Goal: Task Accomplishment & Management: Manage account settings

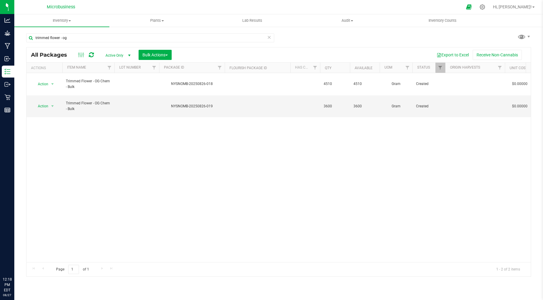
click at [485, 7] on icon at bounding box center [481, 6] width 5 height 5
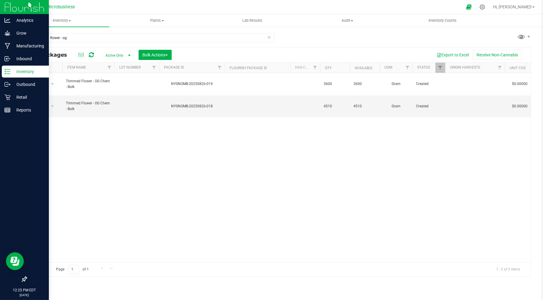
click at [23, 71] on p "Inventory" at bounding box center [28, 71] width 36 height 7
click at [24, 57] on p "Inbound" at bounding box center [28, 58] width 36 height 7
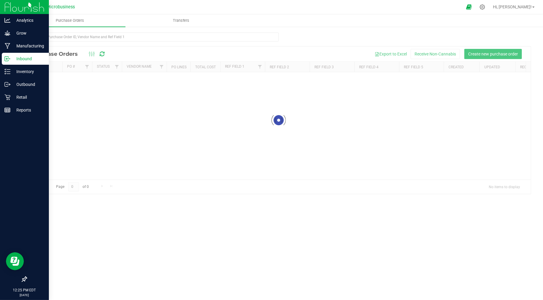
click at [24, 57] on p "Inbound" at bounding box center [28, 58] width 36 height 7
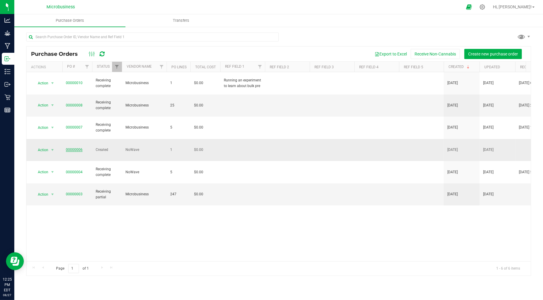
click at [69, 147] on link "00000006" at bounding box center [74, 149] width 17 height 4
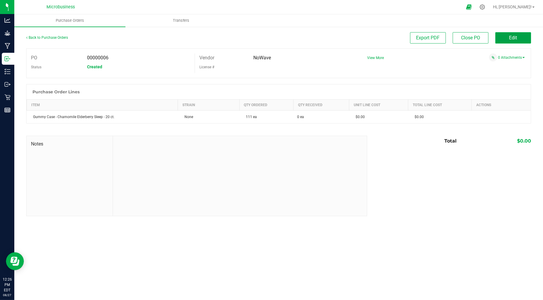
click at [525, 39] on button "Edit" at bounding box center [513, 37] width 36 height 11
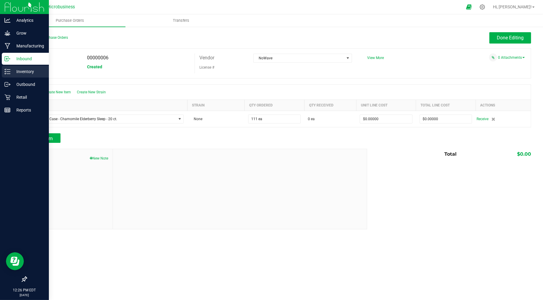
click at [7, 71] on line at bounding box center [8, 71] width 3 height 0
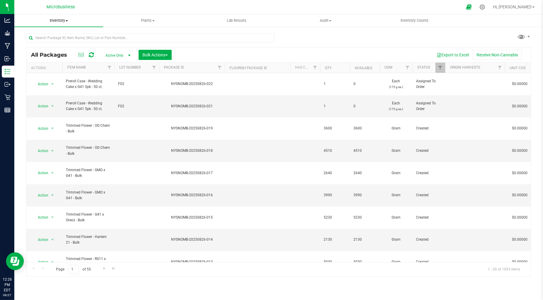
click at [61, 21] on span "Inventory" at bounding box center [58, 20] width 89 height 5
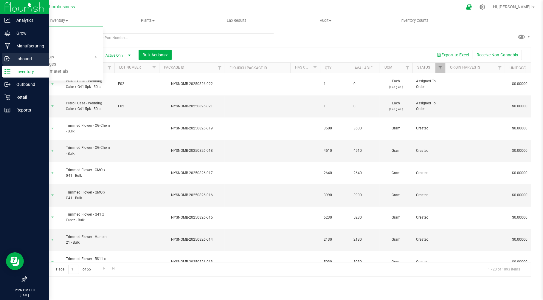
click at [6, 57] on icon at bounding box center [7, 59] width 6 height 6
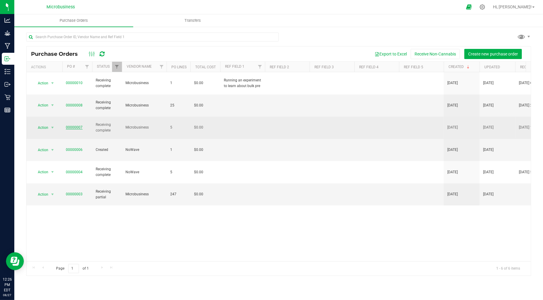
click at [71, 125] on link "00000007" at bounding box center [74, 127] width 17 height 4
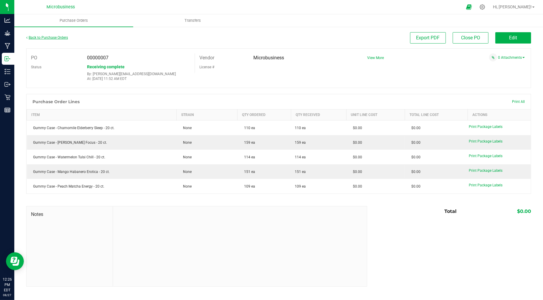
click at [36, 36] on link "Back to Purchase Orders" at bounding box center [47, 37] width 42 height 4
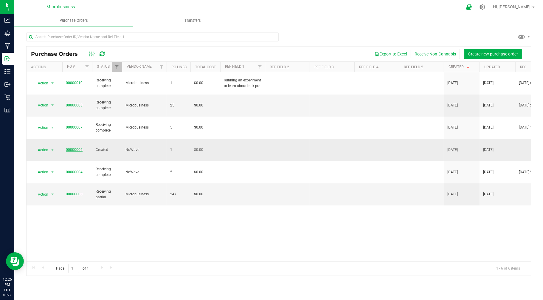
click at [70, 147] on link "00000006" at bounding box center [74, 149] width 17 height 4
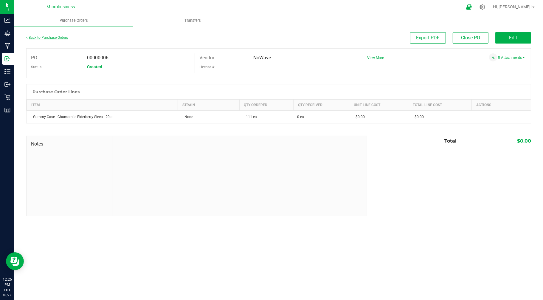
click at [45, 35] on div "Back to Purchase Orders" at bounding box center [89, 37] width 126 height 11
click at [47, 35] on link "Back to Purchase Orders" at bounding box center [47, 37] width 42 height 4
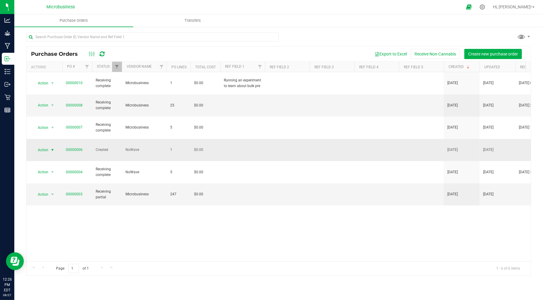
click at [44, 146] on span "Action" at bounding box center [40, 150] width 16 height 8
click at [55, 140] on li "Cancel purchase order" at bounding box center [54, 142] width 43 height 16
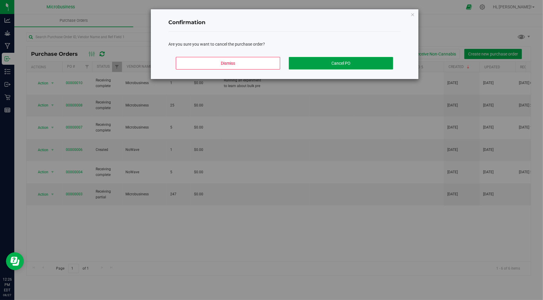
click at [331, 63] on button "Cancel PO" at bounding box center [341, 63] width 104 height 13
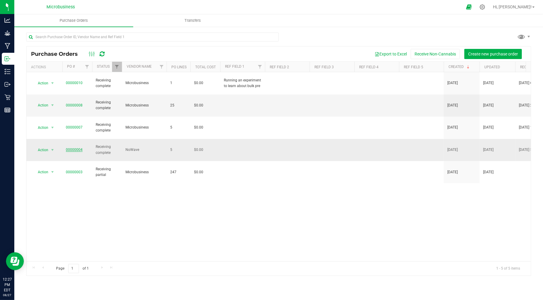
click at [77, 147] on link "00000004" at bounding box center [74, 149] width 17 height 4
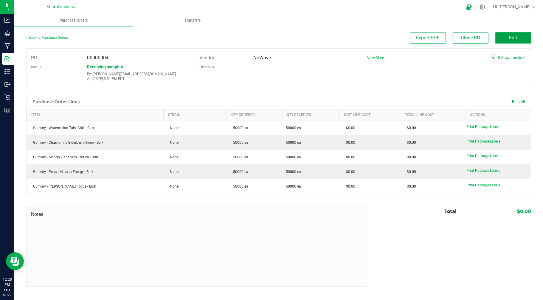
click at [500, 36] on button "Edit" at bounding box center [513, 37] width 36 height 11
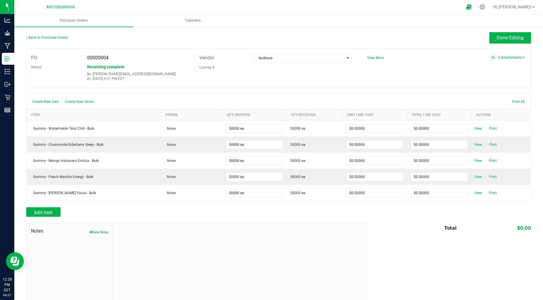
click at [52, 206] on div at bounding box center [278, 204] width 504 height 6
click at [51, 210] on span "Add Item" at bounding box center [43, 212] width 19 height 6
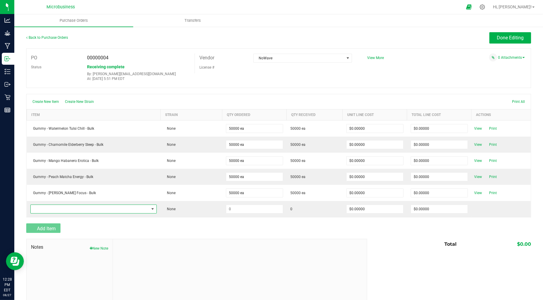
click at [51, 210] on span "NO DATA FOUND" at bounding box center [90, 209] width 119 height 8
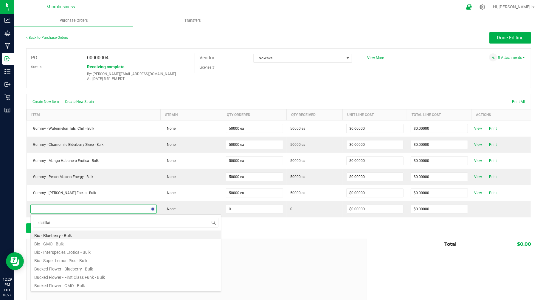
type input "distillate"
click at [53, 235] on li "Distillate - Bottle - 1000g" at bounding box center [126, 234] width 190 height 8
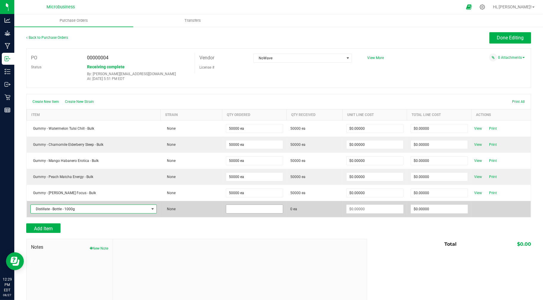
click at [244, 206] on input at bounding box center [254, 209] width 57 height 8
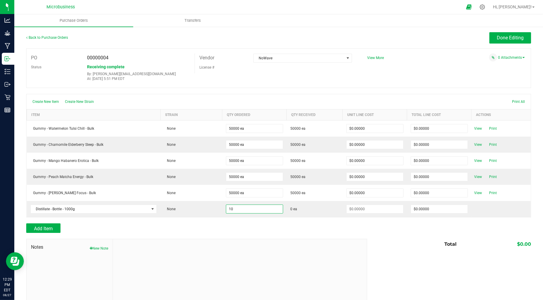
type input "10 ea"
click at [275, 229] on div "Add Item" at bounding box center [194, 228] width 336 height 10
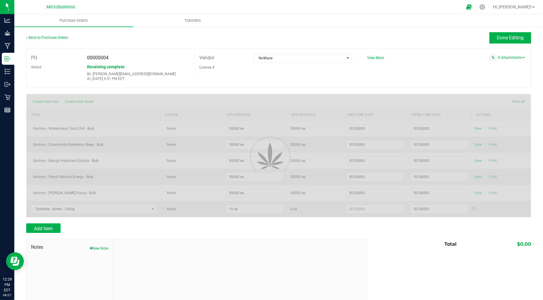
type input "$0.00000"
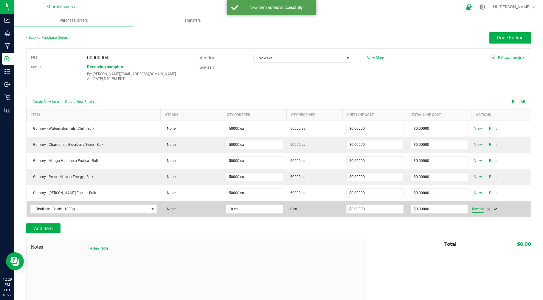
click at [472, 208] on span "Receive" at bounding box center [478, 208] width 12 height 7
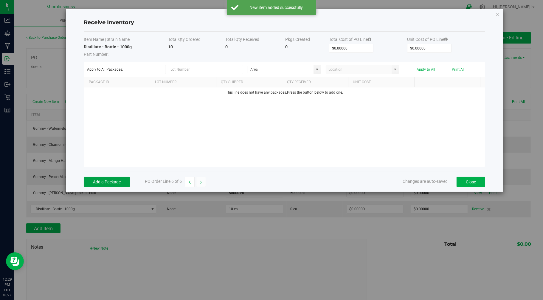
click at [93, 183] on button "Add a Package" at bounding box center [107, 182] width 46 height 10
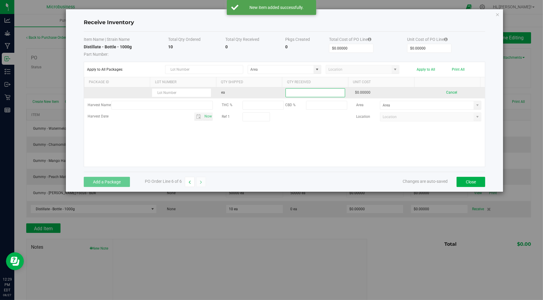
click at [319, 93] on input at bounding box center [315, 92] width 59 height 8
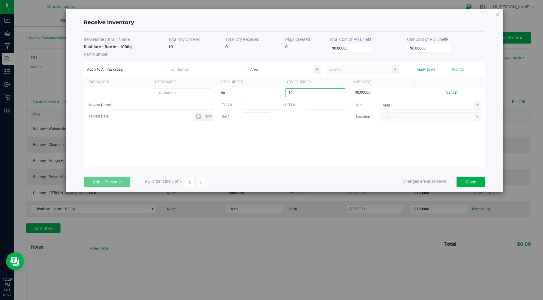
type input "10 ea"
click at [289, 138] on kendo-grid-list "ea 10 ea $0.00000 Cancel Harvest Name THC % CBD % Area Harvest Date Now Ref 1 L…" at bounding box center [284, 126] width 401 height 79
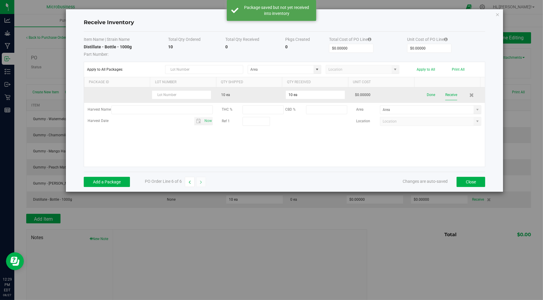
click at [445, 94] on button "Receive" at bounding box center [451, 95] width 12 height 10
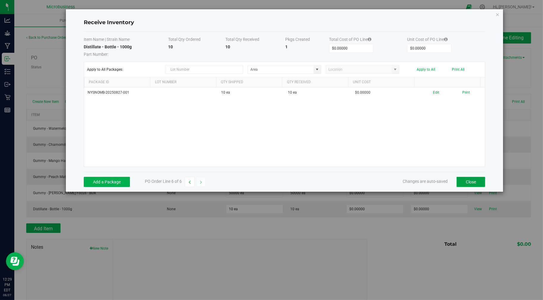
click at [469, 183] on button "Close" at bounding box center [470, 182] width 29 height 10
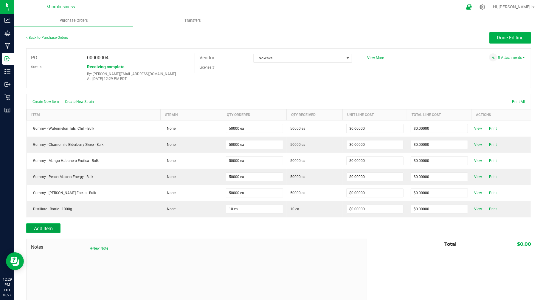
click at [52, 231] on span "Add Item" at bounding box center [43, 228] width 19 height 6
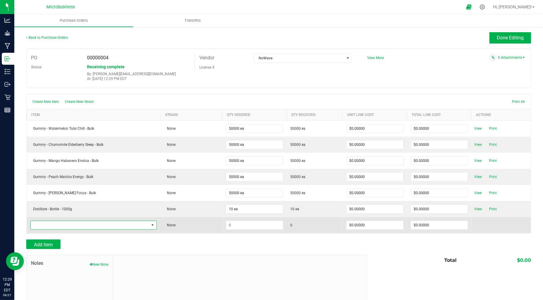
click at [52, 228] on span "NO DATA FOUND" at bounding box center [90, 225] width 119 height 8
type input "i"
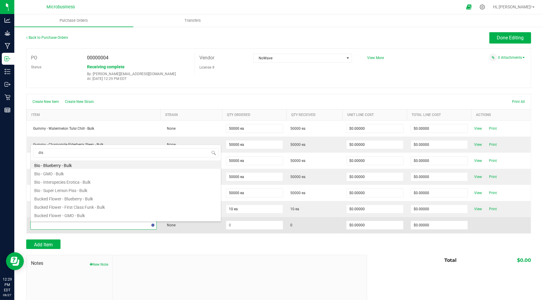
type input "dist"
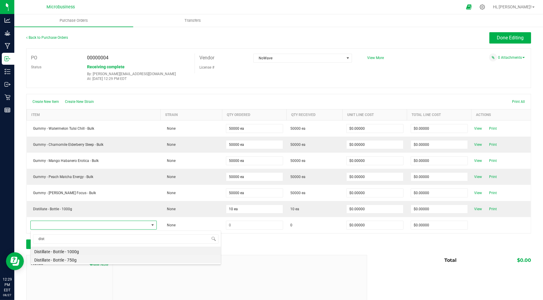
click at [45, 260] on li "Distillate - Bottle - 750g" at bounding box center [126, 259] width 190 height 8
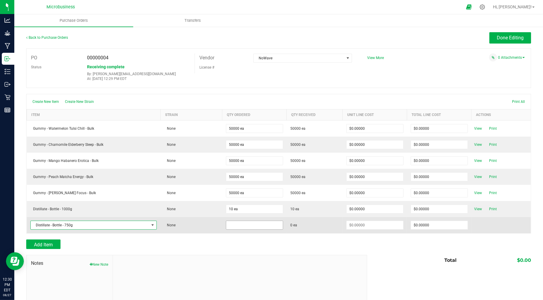
click at [232, 226] on input at bounding box center [254, 225] width 57 height 8
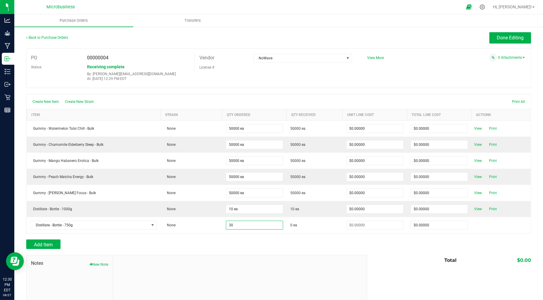
type input "30 ea"
click at [239, 238] on div at bounding box center [278, 236] width 504 height 6
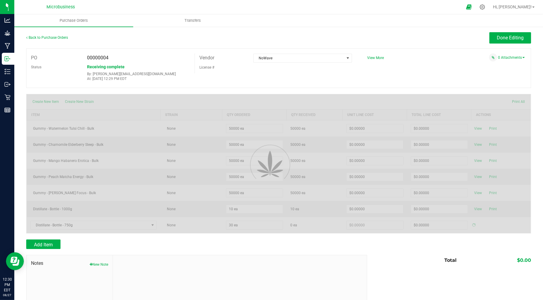
type input "$0.00000"
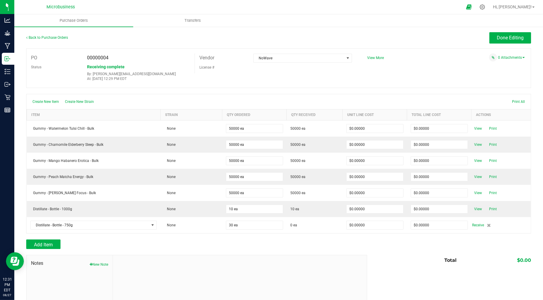
click at [208, 239] on div at bounding box center [278, 236] width 504 height 6
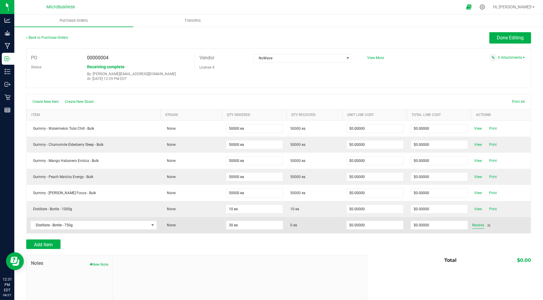
click at [477, 226] on span "Receive" at bounding box center [478, 224] width 12 height 7
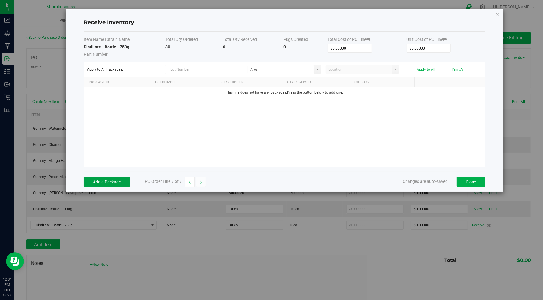
click at [111, 182] on button "Add a Package" at bounding box center [107, 182] width 46 height 10
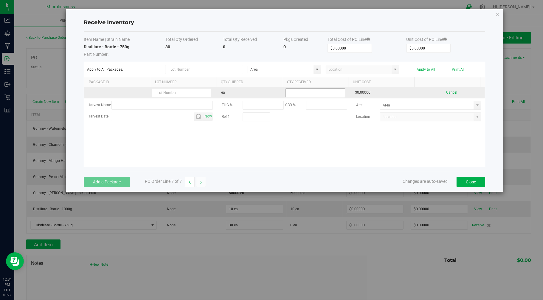
click at [291, 91] on input at bounding box center [315, 92] width 59 height 8
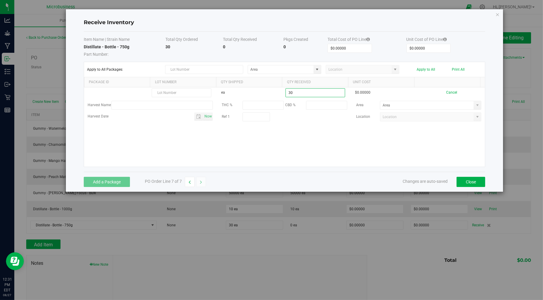
type input "30 ea"
click at [329, 148] on kendo-grid-list "ea 30 ea $0.00000 Cancel Harvest Name THC % CBD % Area Harvest Date Now Ref 1 L…" at bounding box center [284, 126] width 401 height 79
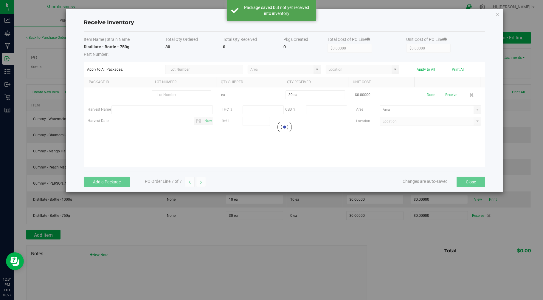
click at [444, 95] on div at bounding box center [284, 126] width 401 height 79
click at [445, 95] on button "Receive" at bounding box center [451, 95] width 12 height 10
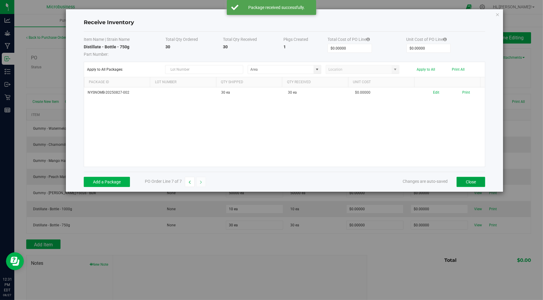
click at [473, 184] on button "Close" at bounding box center [470, 182] width 29 height 10
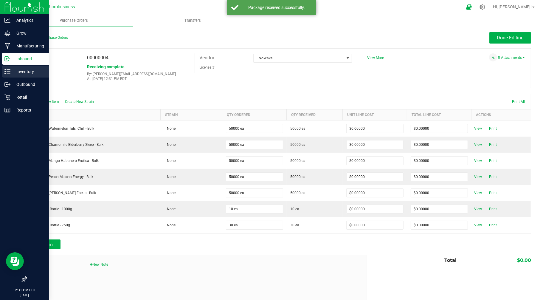
click at [10, 73] on icon at bounding box center [7, 71] width 6 height 6
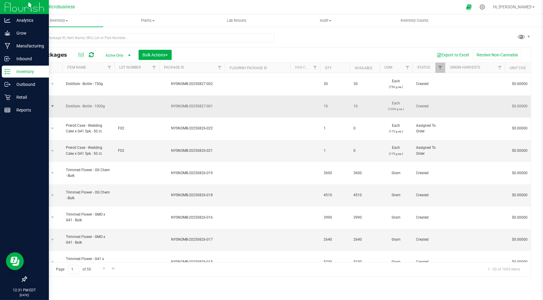
click at [42, 102] on span "Action" at bounding box center [40, 106] width 16 height 8
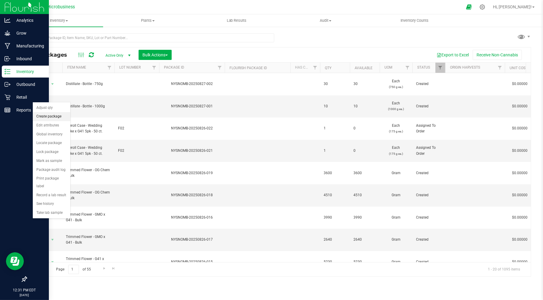
click at [54, 116] on li "Create package" at bounding box center [52, 116] width 38 height 9
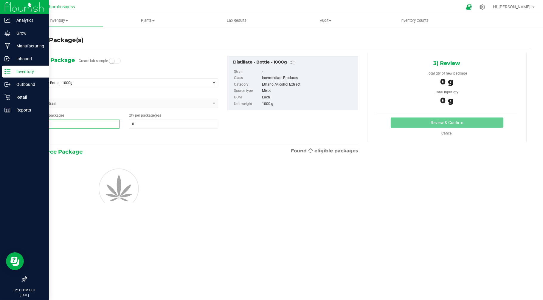
drag, startPoint x: 44, startPoint y: 122, endPoint x: 27, endPoint y: 121, distance: 16.4
click at [27, 121] on div "Number of packages 1 1" at bounding box center [75, 121] width 98 height 16
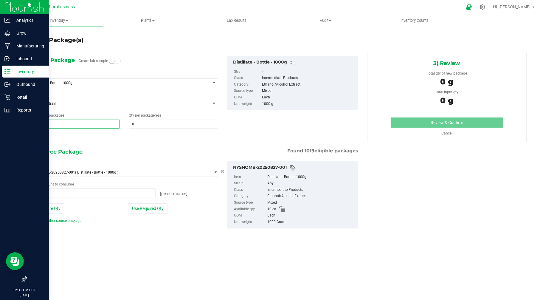
type input "0 ea"
type input "10"
type input "1"
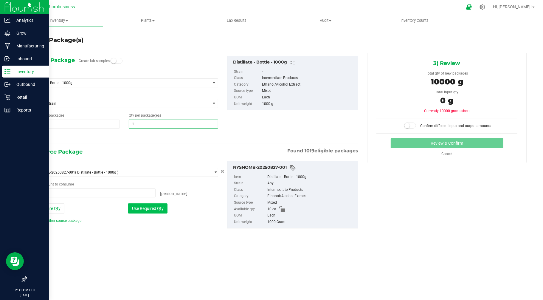
type input "1"
click at [135, 209] on button "Use Required Qty" at bounding box center [147, 208] width 39 height 10
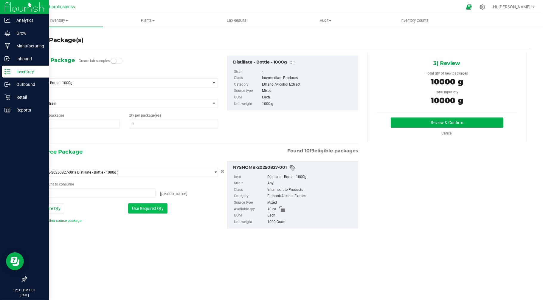
type input "10 ea"
click at [439, 119] on button "Review & Confirm" at bounding box center [446, 122] width 113 height 10
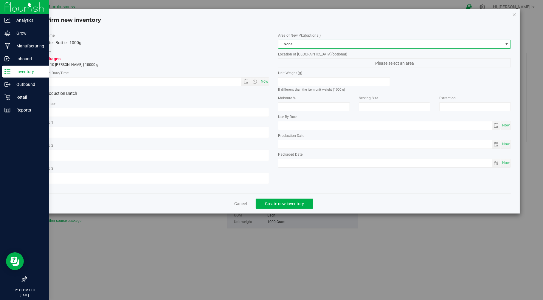
click at [340, 43] on span "None" at bounding box center [390, 44] width 225 height 8
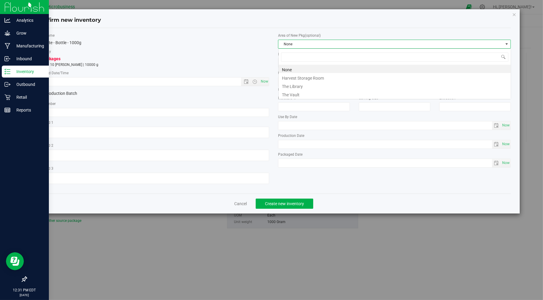
scroll to position [9, 232]
click at [297, 96] on li "The Vault" at bounding box center [394, 94] width 232 height 8
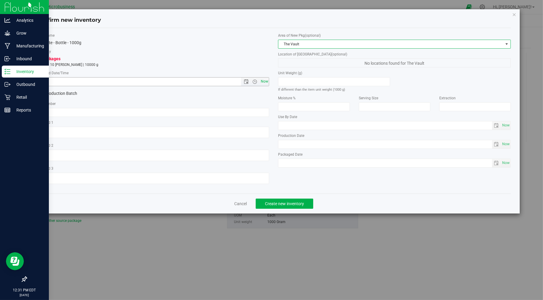
click at [267, 81] on span "Now" at bounding box center [264, 81] width 10 height 9
type input "8/27/2025 12:32 PM"
click at [302, 44] on span "The Vault" at bounding box center [390, 44] width 225 height 8
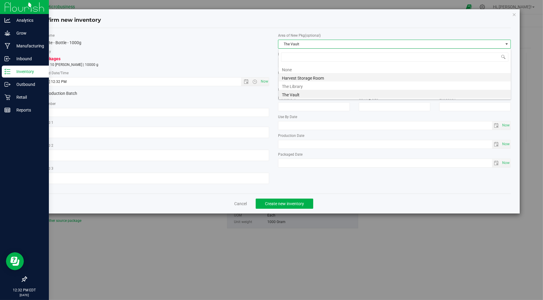
click at [310, 77] on li "Harvest Storage Room" at bounding box center [394, 77] width 232 height 8
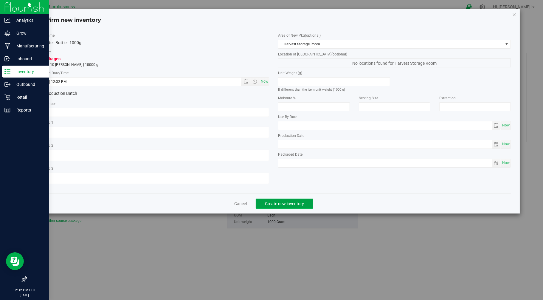
click at [282, 206] on span "Create new inventory" at bounding box center [284, 203] width 39 height 5
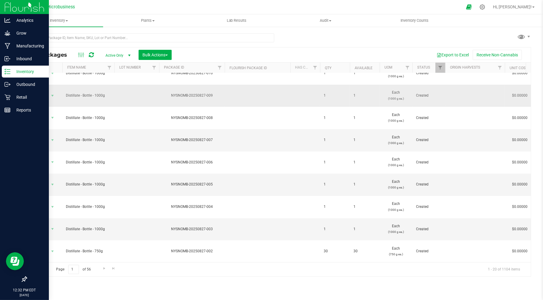
scroll to position [99, 0]
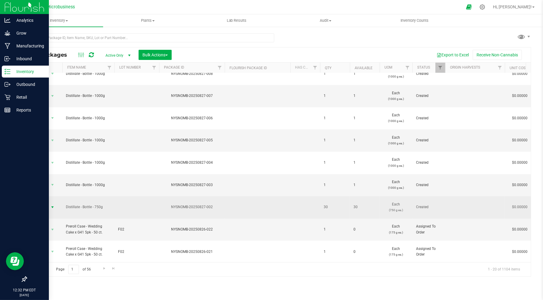
click at [45, 203] on span "Action" at bounding box center [40, 207] width 16 height 8
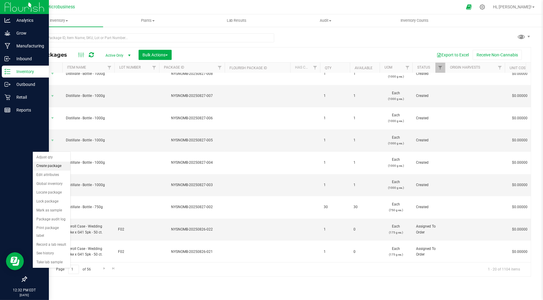
click at [53, 164] on li "Create package" at bounding box center [52, 165] width 38 height 9
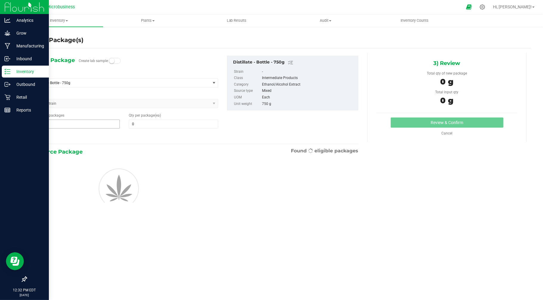
click at [51, 121] on span "1 1" at bounding box center [75, 123] width 89 height 9
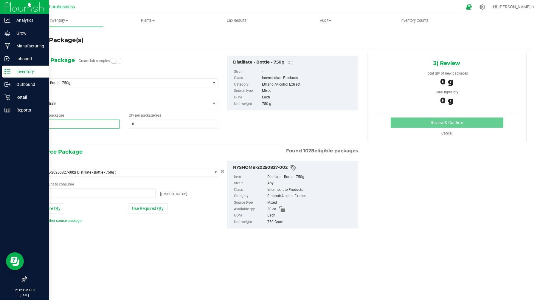
type input "30"
type input "1"
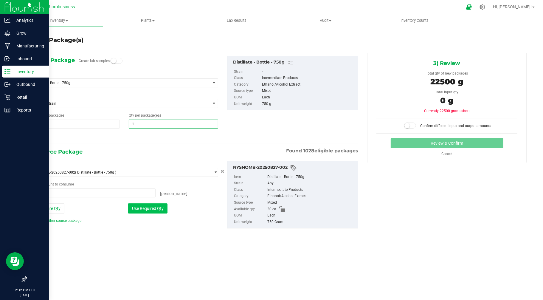
type input "1"
click at [137, 211] on button "Use Required Qty" at bounding box center [147, 208] width 39 height 10
type input "30 ea"
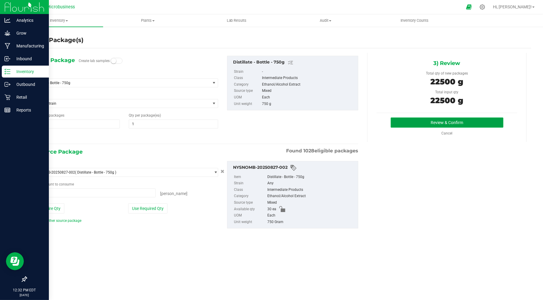
click at [450, 125] on button "Review & Confirm" at bounding box center [446, 122] width 113 height 10
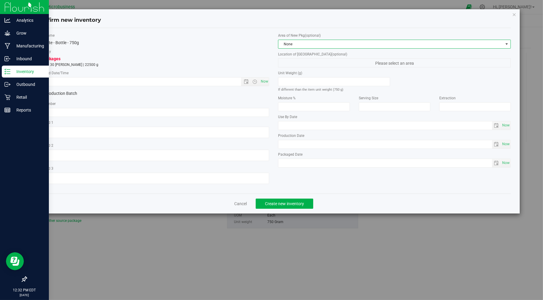
click at [295, 44] on span "None" at bounding box center [390, 44] width 225 height 8
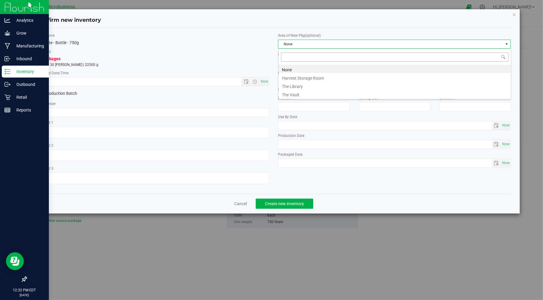
scroll to position [9, 232]
click at [292, 78] on li "Harvest Storage Room" at bounding box center [394, 77] width 232 height 8
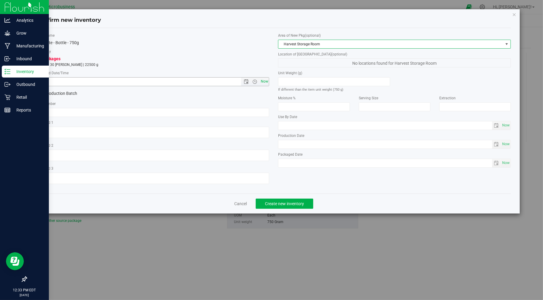
click at [261, 82] on span "Now" at bounding box center [264, 81] width 10 height 9
type input "8/27/2025 12:33 PM"
click at [296, 205] on span "Create new inventory" at bounding box center [284, 203] width 39 height 5
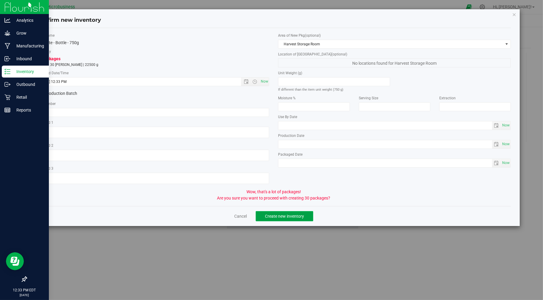
click at [286, 218] on span "Create new inventory" at bounding box center [284, 215] width 39 height 5
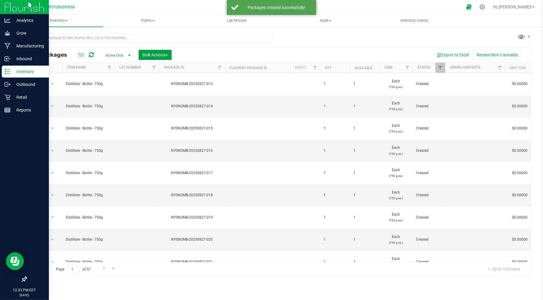
click at [151, 52] on span "Bulk Actions" at bounding box center [154, 54] width 25 height 5
click at [159, 124] on span "Print package labels" at bounding box center [160, 123] width 36 height 5
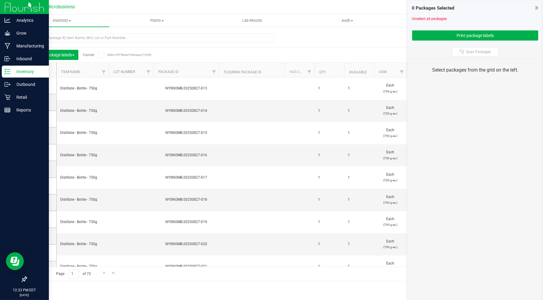
click at [39, 70] on icon at bounding box center [39, 70] width 4 height 0
click at [0, 0] on input "checkbox" at bounding box center [0, 0] width 0 height 0
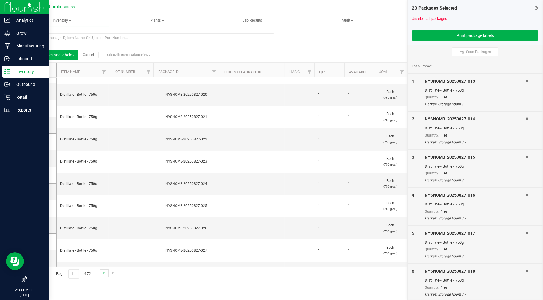
click at [103, 275] on link "Go to the next page" at bounding box center [104, 273] width 9 height 8
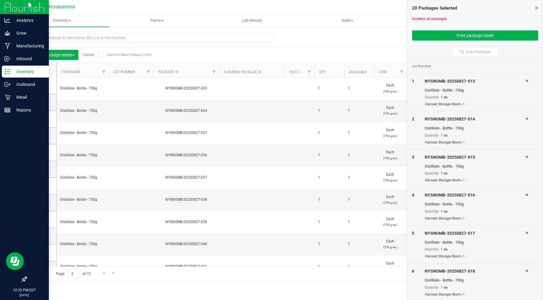
click at [40, 70] on icon at bounding box center [39, 70] width 4 height 0
click at [0, 0] on input "checkbox" at bounding box center [0, 0] width 0 height 0
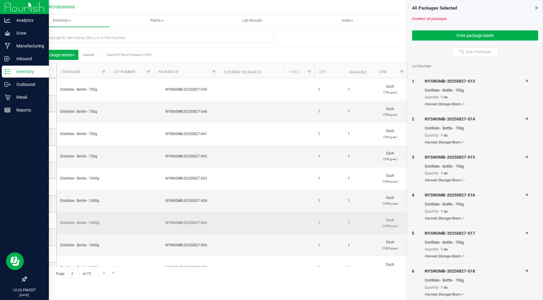
scroll to position [144, 0]
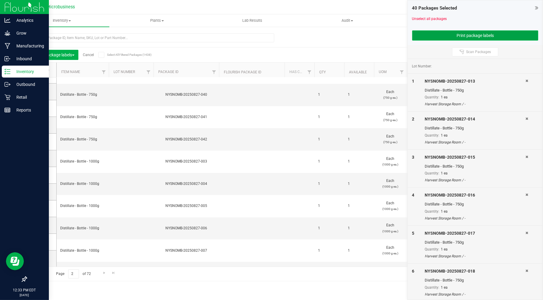
click at [447, 38] on button "Print package labels" at bounding box center [475, 35] width 126 height 10
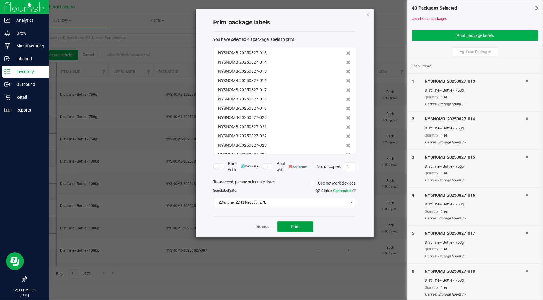
click at [293, 224] on span "Print" at bounding box center [295, 226] width 9 height 5
click at [265, 226] on link "Dismiss" at bounding box center [261, 226] width 13 height 5
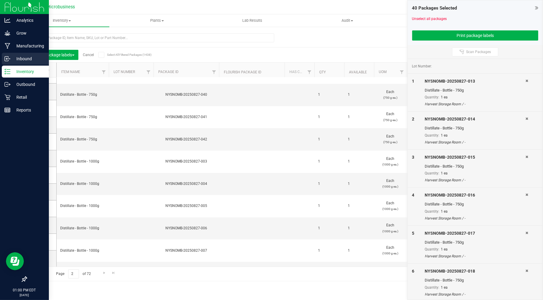
click at [13, 58] on p "Inbound" at bounding box center [28, 58] width 36 height 7
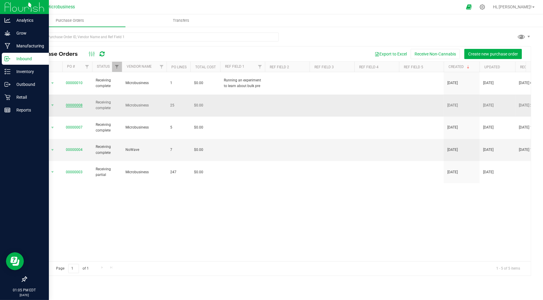
click at [79, 103] on link "00000008" at bounding box center [74, 105] width 17 height 4
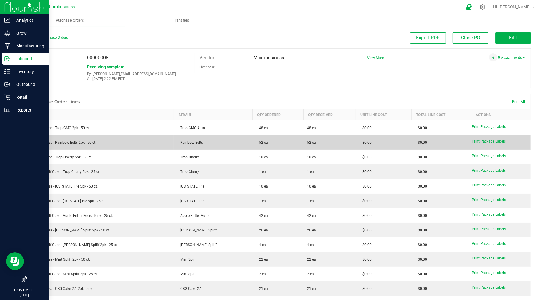
scroll to position [204, 0]
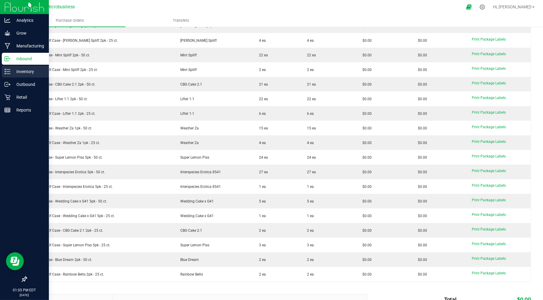
click at [11, 73] on p "Inventory" at bounding box center [28, 71] width 36 height 7
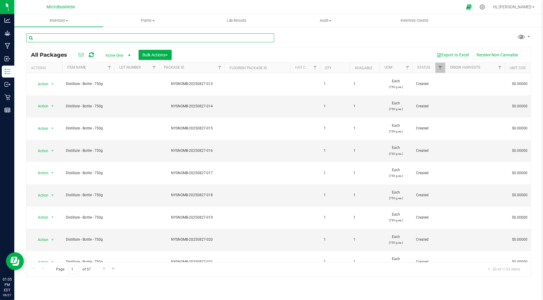
click at [91, 37] on input "text" at bounding box center [150, 37] width 248 height 9
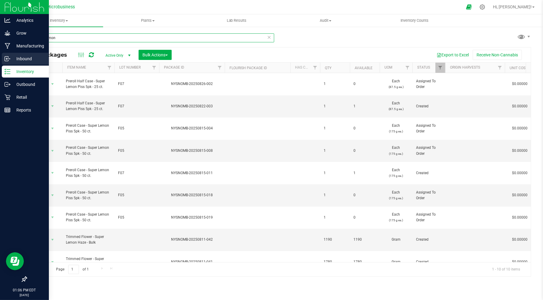
type input "super lemon"
click at [21, 54] on div "Inbound" at bounding box center [25, 59] width 47 height 12
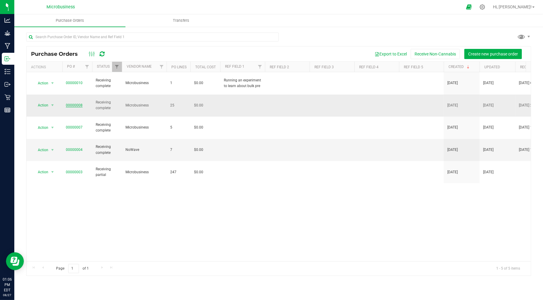
click at [73, 103] on link "00000008" at bounding box center [74, 105] width 17 height 4
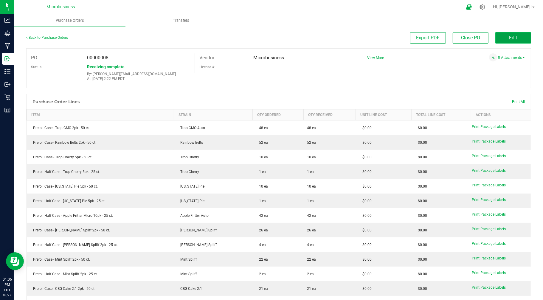
click at [502, 39] on button "Edit" at bounding box center [513, 37] width 36 height 11
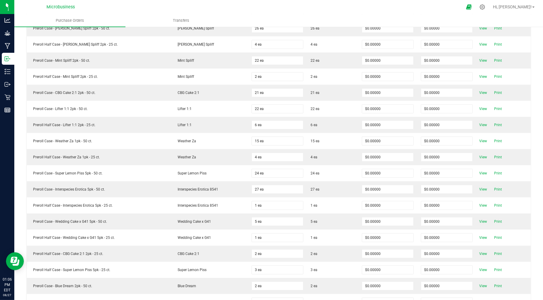
scroll to position [221, 0]
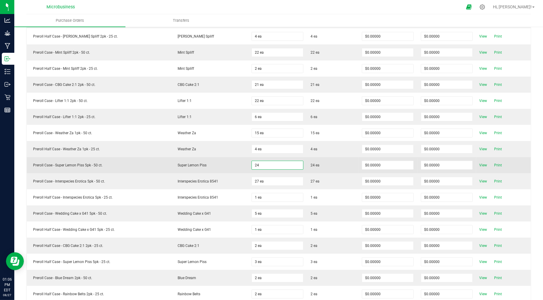
click at [257, 167] on input "24" at bounding box center [277, 165] width 51 height 8
type input "1"
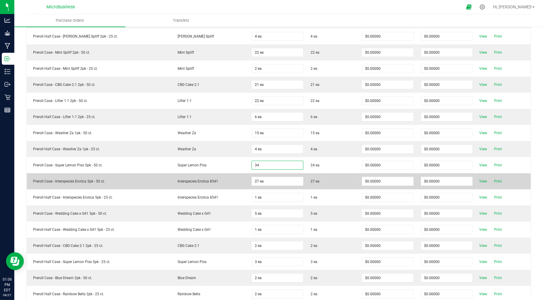
type input "34 ea"
click at [239, 183] on td "Interspecies Erotica 8541" at bounding box center [209, 181] width 77 height 16
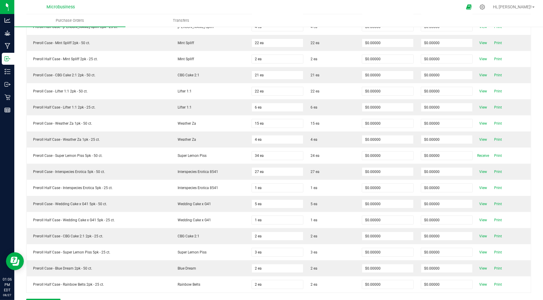
scroll to position [211, 0]
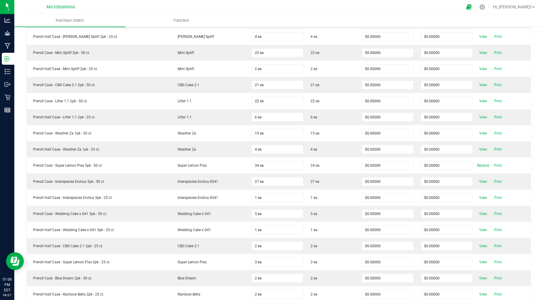
click at [477, 167] on span "Receive" at bounding box center [483, 165] width 12 height 7
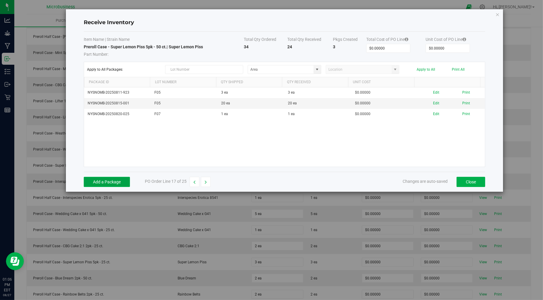
drag, startPoint x: 127, startPoint y: 177, endPoint x: 159, endPoint y: 161, distance: 35.6
click at [127, 177] on button "Add a Package" at bounding box center [107, 182] width 46 height 10
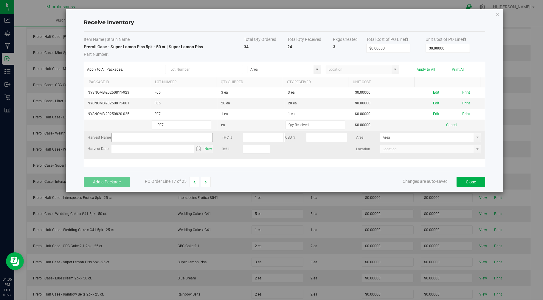
type input "F07"
type input "10 ea"
click at [298, 176] on div "Add a Package PO Order Line 17 of 25 Changes are auto-saved Close" at bounding box center [284, 182] width 401 height 20
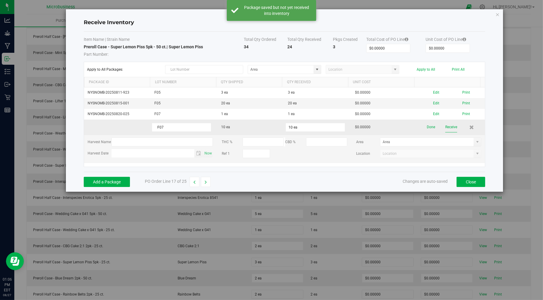
click at [446, 128] on button "Receive" at bounding box center [451, 127] width 12 height 10
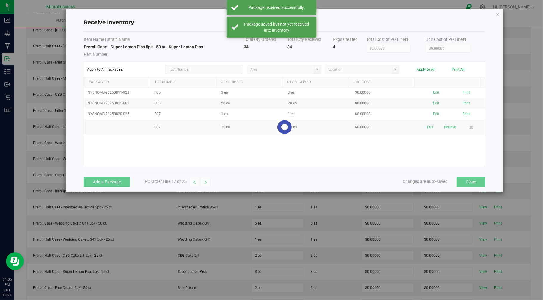
scroll to position [221, 0]
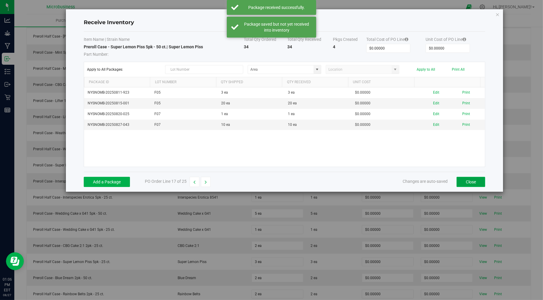
click at [465, 183] on button "Close" at bounding box center [470, 182] width 29 height 10
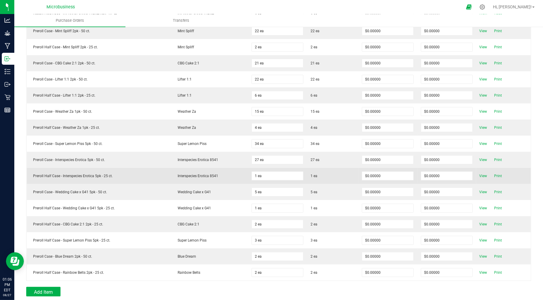
scroll to position [242, 0]
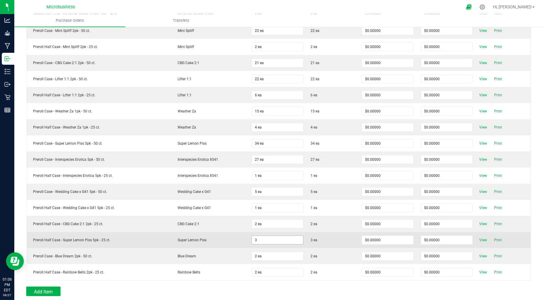
click at [261, 241] on input "3" at bounding box center [277, 240] width 51 height 8
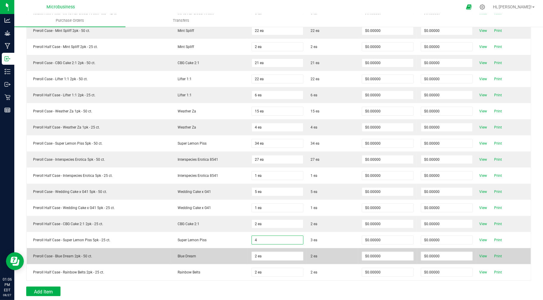
type input "4 ea"
click at [314, 257] on span "2 ea" at bounding box center [332, 255] width 44 height 5
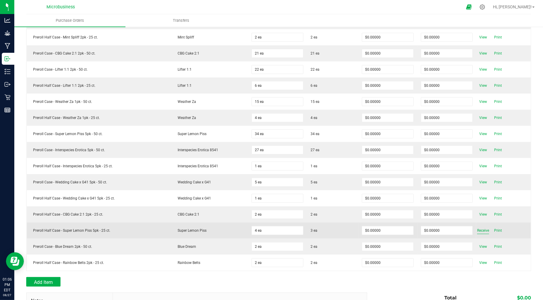
scroll to position [233, 0]
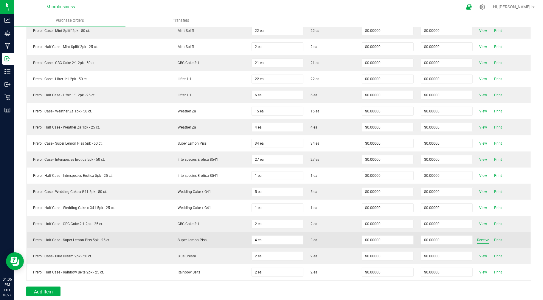
click at [477, 240] on span "Receive" at bounding box center [483, 239] width 12 height 7
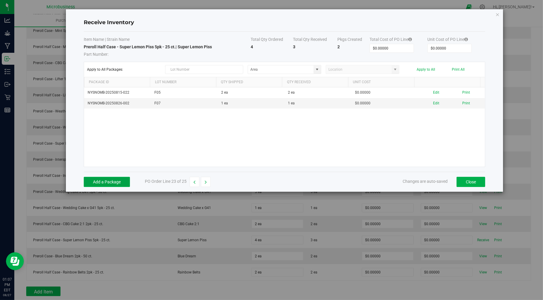
click at [118, 179] on button "Add a Package" at bounding box center [107, 182] width 46 height 10
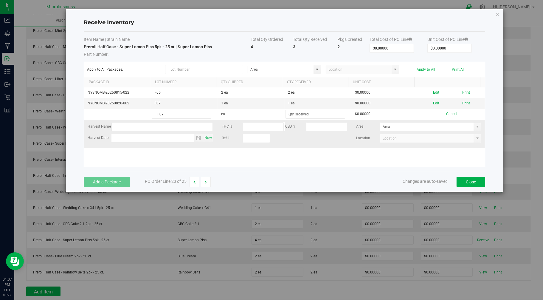
type input "F07"
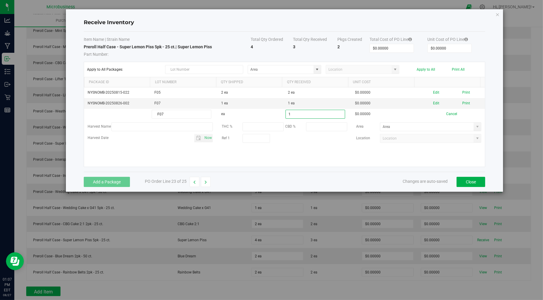
type input "1 ea"
click at [299, 155] on kendo-grid-list "NYSNOMB-20250815-022 F05 2 ea 2 ea $0.00000 Edit Print NYSNOMB-20250826-002 F07…" at bounding box center [284, 126] width 401 height 79
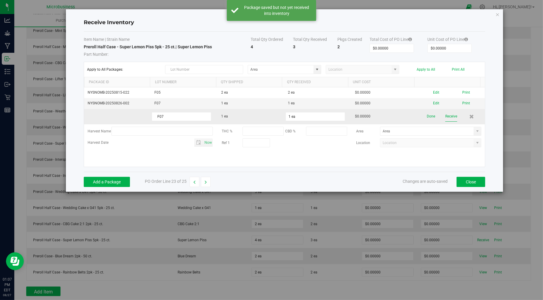
click at [447, 118] on button "Receive" at bounding box center [451, 116] width 12 height 10
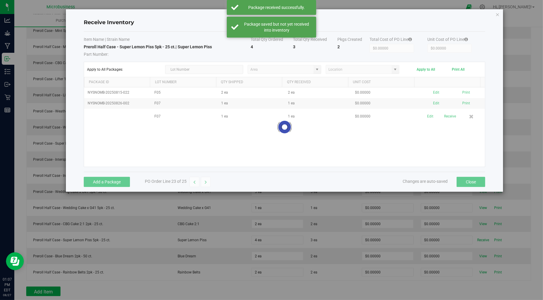
scroll to position [242, 0]
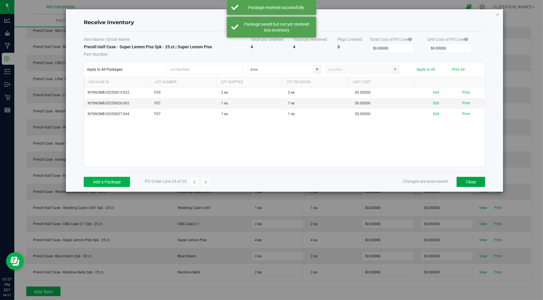
click at [471, 183] on button "Close" at bounding box center [470, 182] width 29 height 10
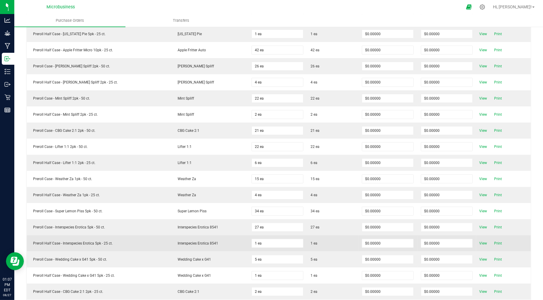
scroll to position [188, 0]
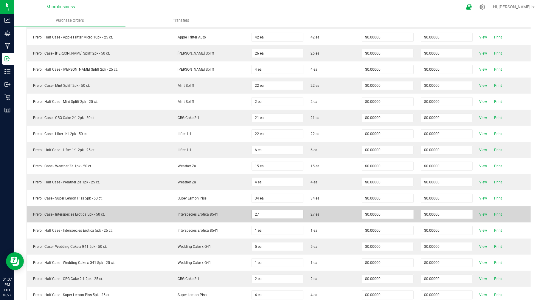
click at [257, 216] on input "27" at bounding box center [277, 214] width 51 height 8
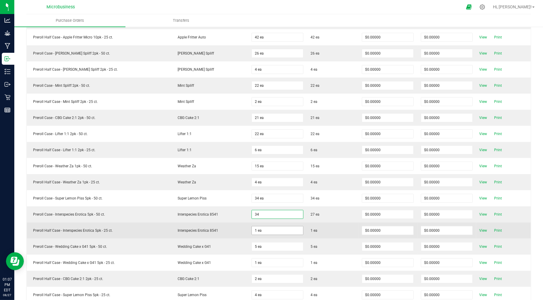
type input "34 ea"
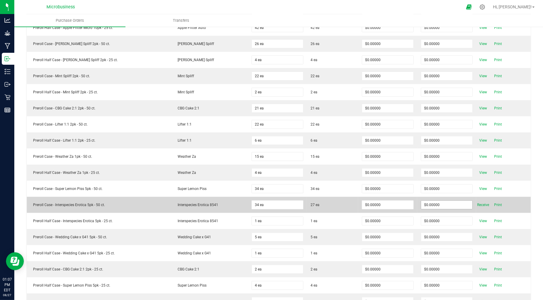
scroll to position [178, 0]
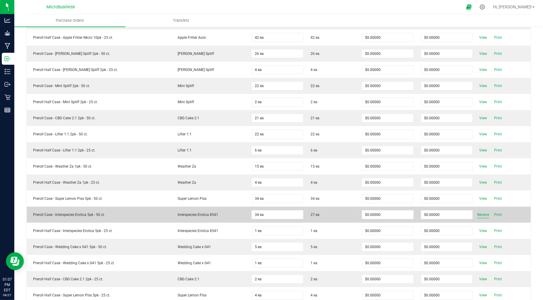
click at [477, 215] on span "Receive" at bounding box center [483, 214] width 12 height 7
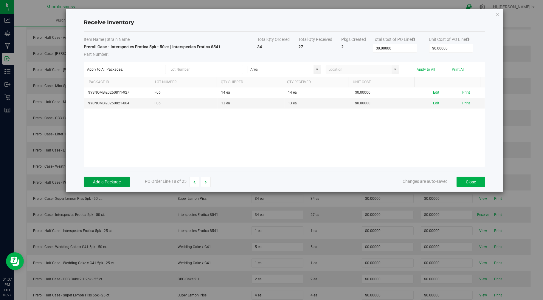
click at [102, 185] on button "Add a Package" at bounding box center [107, 182] width 46 height 10
type input "F06"
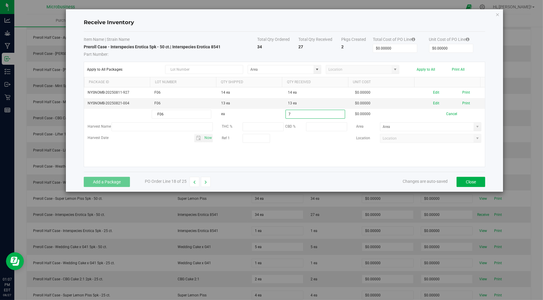
type input "7 ea"
click at [228, 161] on kendo-grid-list "NYSNOMB-20250811-927 F06 14 ea 14 ea $0.00000 Edit Print NYSNOMB-20250821-004 F…" at bounding box center [284, 126] width 401 height 79
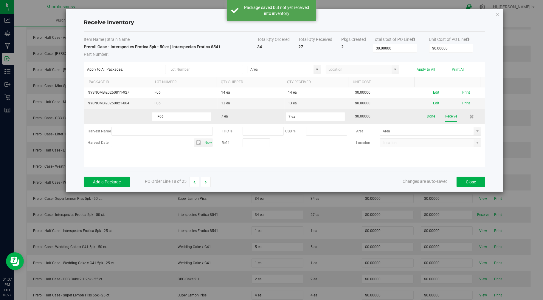
click at [448, 116] on button "Receive" at bounding box center [451, 116] width 12 height 10
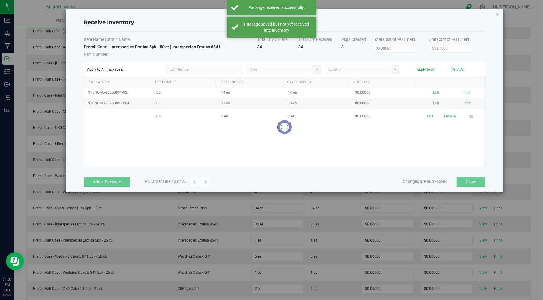
scroll to position [188, 0]
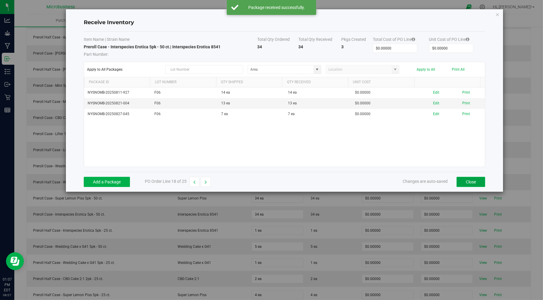
click at [468, 182] on button "Close" at bounding box center [470, 182] width 29 height 10
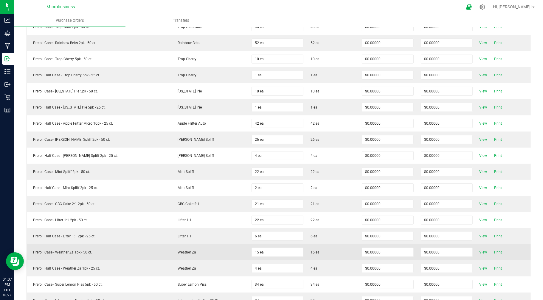
scroll to position [88, 0]
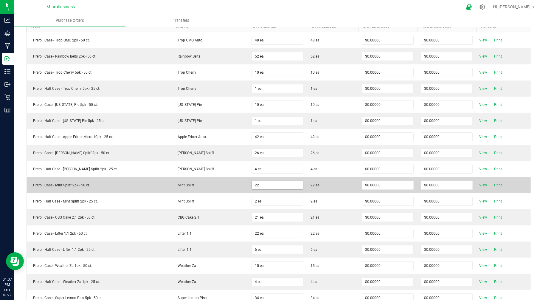
click at [262, 183] on input "22" at bounding box center [277, 185] width 51 height 8
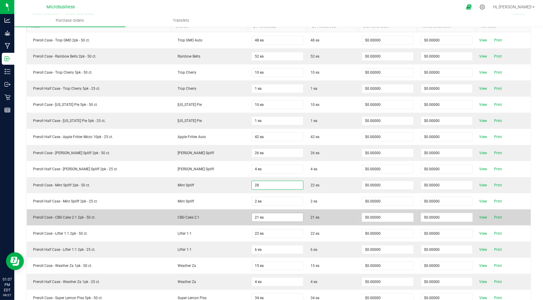
type input "28 ea"
type input "21"
click at [279, 221] on input "21" at bounding box center [277, 217] width 51 height 8
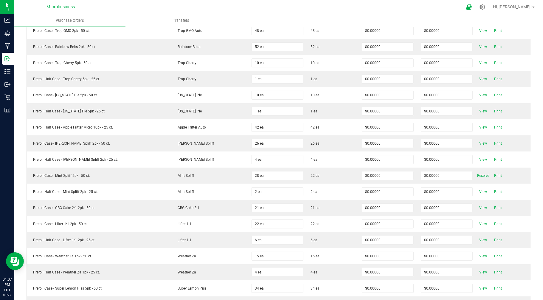
scroll to position [79, 0]
